Goal: Navigation & Orientation: Go to known website

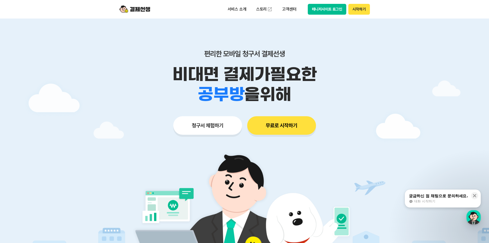
click at [50, 96] on div at bounding box center [244, 153] width 489 height 271
click at [107, 44] on div at bounding box center [244, 153] width 489 height 271
click at [132, 6] on img at bounding box center [134, 9] width 31 height 10
click at [58, 62] on div at bounding box center [244, 153] width 489 height 271
click at [417, 78] on div at bounding box center [244, 153] width 489 height 271
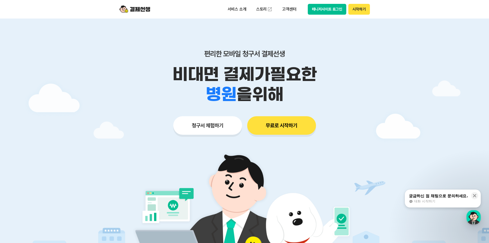
click at [398, 75] on div at bounding box center [244, 153] width 489 height 271
click at [65, 57] on div at bounding box center [244, 153] width 489 height 271
click at [65, 32] on div at bounding box center [244, 153] width 489 height 271
click at [143, 105] on div "편리한 모바일 청구서 결제선생 비대면 결제가 필요한 학원 공부방 호텔 쇼핑몰 병원 배달 보험사 항공사 골프장 을 위해 청구서 체험하기 무료로 …" at bounding box center [244, 81] width 263 height 127
click at [137, 12] on img at bounding box center [134, 9] width 31 height 10
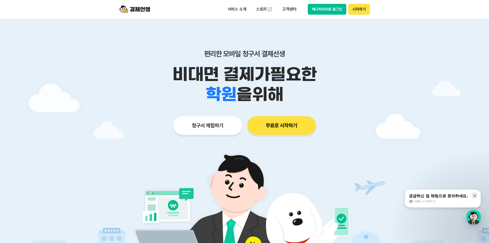
click at [138, 12] on img at bounding box center [134, 9] width 31 height 10
click at [138, 11] on img at bounding box center [134, 9] width 31 height 10
drag, startPoint x: 125, startPoint y: 44, endPoint x: 185, endPoint y: 21, distance: 64.5
click at [125, 44] on div "편리한 모바일 청구서 결제선생 비대면 결제가 필요한 학원 공부방 호텔 쇼핑몰 병원 배달 보험사 항공사 골프장 을 위해 청구서 체험하기 무료로 …" at bounding box center [244, 81] width 263 height 127
click at [340, 5] on button "매니저사이트 로그인" at bounding box center [327, 9] width 39 height 11
